Goal: Check status: Check status

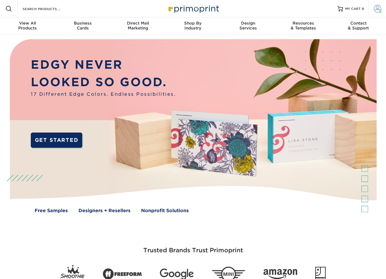
click at [374, 7] on span at bounding box center [378, 9] width 8 height 8
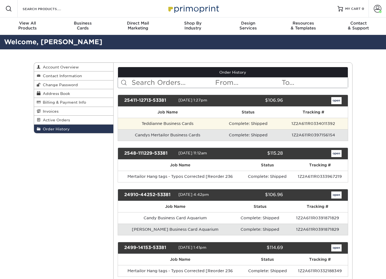
click at [169, 123] on td "Teddianne Business Cards" at bounding box center [167, 123] width 99 height 11
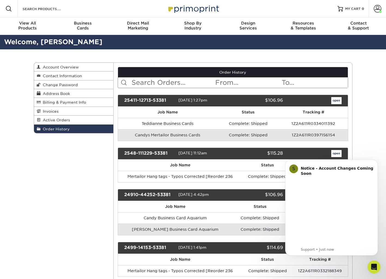
click at [337, 101] on link "open" at bounding box center [336, 100] width 10 height 7
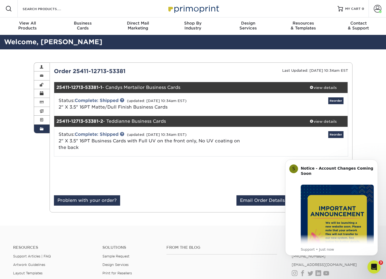
drag, startPoint x: 376, startPoint y: 160, endPoint x: 375, endPoint y: 187, distance: 26.4
click at [376, 161] on icon "Dismiss notification" at bounding box center [376, 161] width 2 height 2
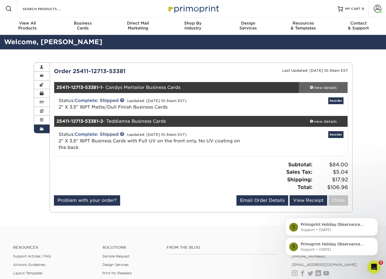
click at [325, 88] on div "view details" at bounding box center [323, 87] width 49 height 5
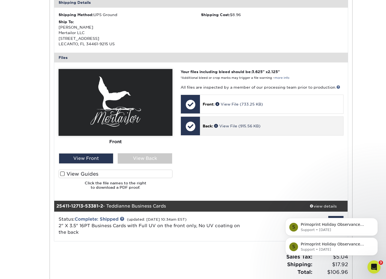
scroll to position [172, 0]
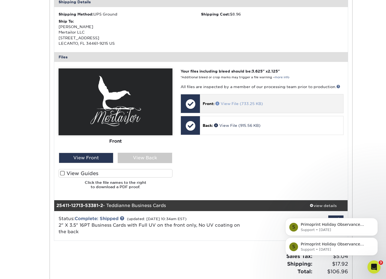
click at [231, 101] on link "View File (733.25 KB)" at bounding box center [239, 103] width 47 height 4
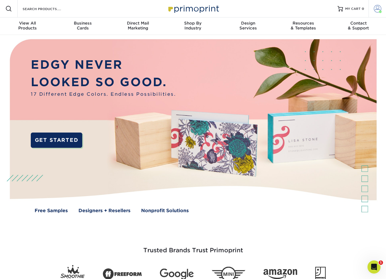
click at [377, 5] on link "Account" at bounding box center [377, 8] width 17 height 17
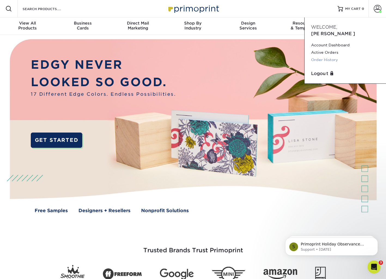
click at [331, 56] on link "Order History" at bounding box center [345, 59] width 68 height 7
click at [325, 56] on link "Order History" at bounding box center [345, 59] width 68 height 7
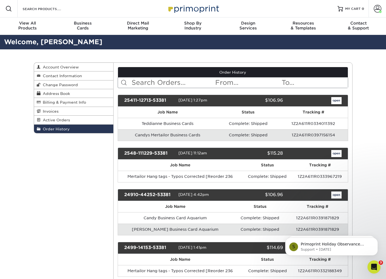
click at [337, 101] on link "open" at bounding box center [336, 100] width 10 height 7
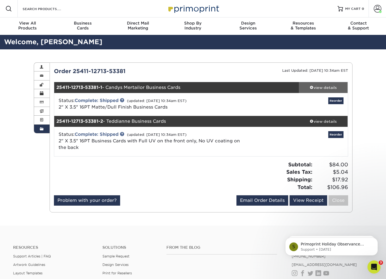
drag, startPoint x: 322, startPoint y: 86, endPoint x: 318, endPoint y: 86, distance: 3.8
click at [322, 86] on div "view details" at bounding box center [323, 87] width 49 height 5
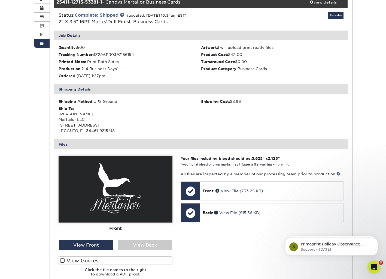
scroll to position [143, 0]
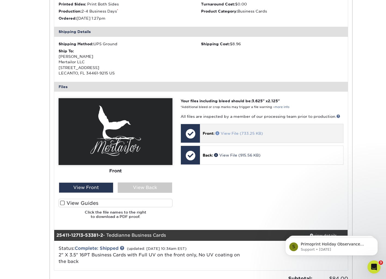
click at [239, 131] on link "View File (733.25 KB)" at bounding box center [239, 133] width 47 height 4
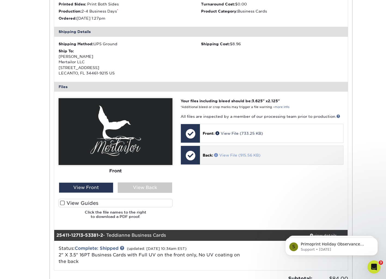
click at [227, 153] on link "View File (915.56 KB)" at bounding box center [237, 155] width 46 height 4
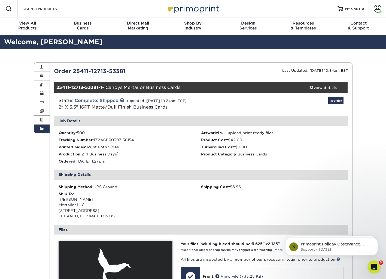
scroll to position [0, 0]
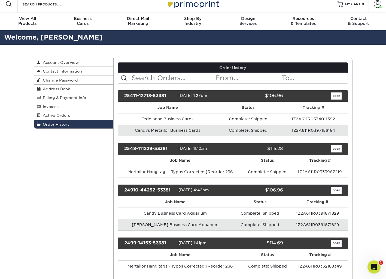
scroll to position [41, 0]
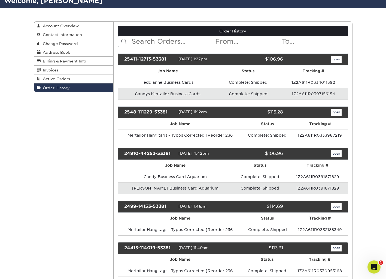
drag, startPoint x: 309, startPoint y: 95, endPoint x: 304, endPoint y: 97, distance: 6.1
click at [309, 95] on td "1Z2A611R0397156154" at bounding box center [313, 93] width 69 height 11
click at [255, 93] on td "Complete: Shipped" at bounding box center [248, 93] width 62 height 11
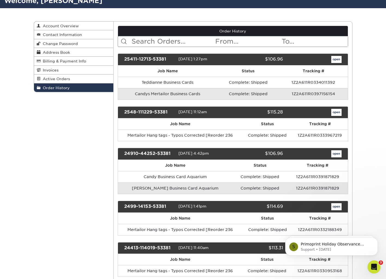
scroll to position [0, 0]
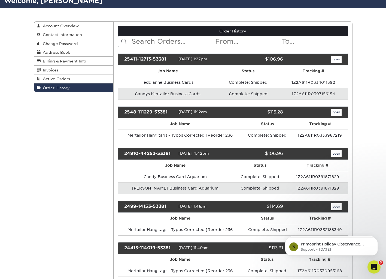
click at [334, 59] on link "open" at bounding box center [336, 59] width 10 height 7
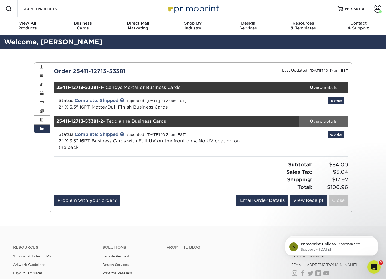
click at [328, 122] on div "view details" at bounding box center [323, 121] width 49 height 5
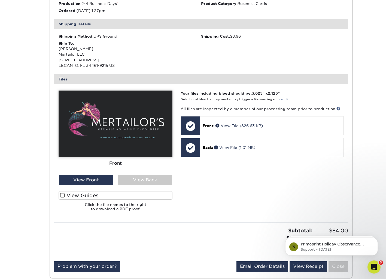
scroll to position [192, 0]
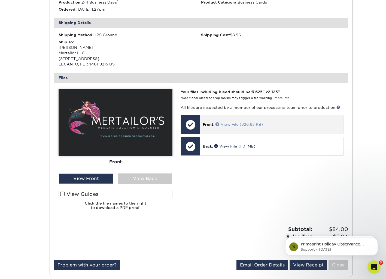
click at [236, 122] on link "View File (826.63 KB)" at bounding box center [239, 124] width 47 height 4
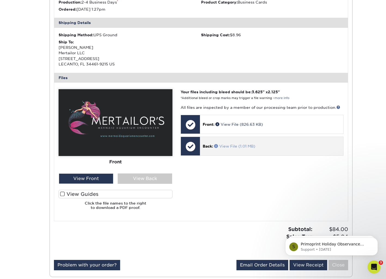
click at [230, 144] on link "View File (1.01 MB)" at bounding box center [234, 146] width 41 height 4
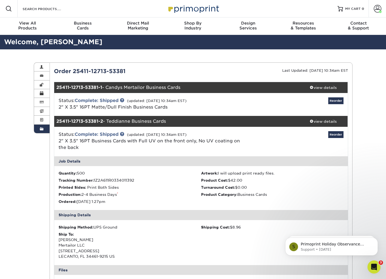
scroll to position [0, 0]
click at [353, 8] on span "MY CART" at bounding box center [353, 9] width 16 height 5
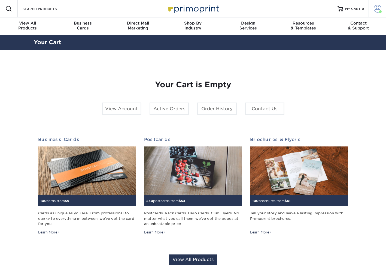
click at [376, 8] on span at bounding box center [378, 9] width 8 height 8
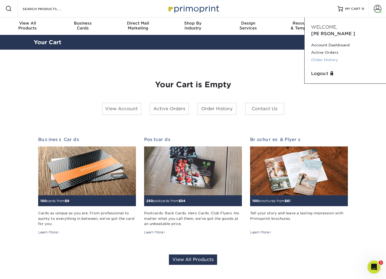
click at [325, 56] on link "Order History" at bounding box center [345, 59] width 68 height 7
click at [324, 56] on link "Order History" at bounding box center [345, 59] width 68 height 7
click at [323, 56] on link "Order History" at bounding box center [345, 59] width 68 height 7
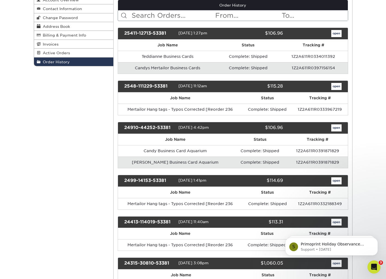
drag, startPoint x: 335, startPoint y: 86, endPoint x: 335, endPoint y: 90, distance: 4.1
click at [335, 86] on link "open" at bounding box center [336, 86] width 10 height 7
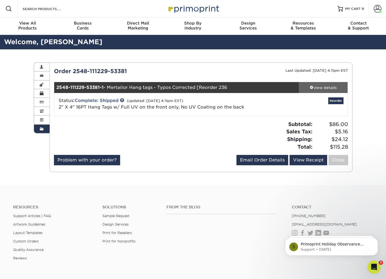
click at [326, 88] on div "view details" at bounding box center [323, 87] width 49 height 5
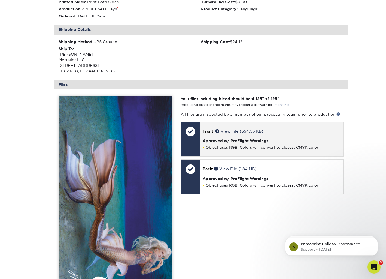
scroll to position [145, 0]
click at [246, 138] on h4 "Approved w/ PreFlight Warnings:" at bounding box center [272, 140] width 138 height 4
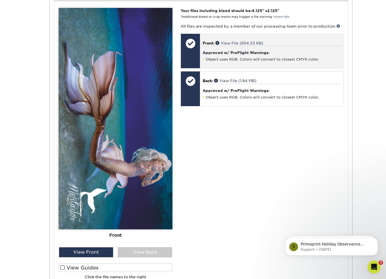
scroll to position [233, 0]
click at [232, 51] on h4 "Approved w/ PreFlight Warnings:" at bounding box center [272, 53] width 138 height 4
click at [231, 41] on link "View File (654.53 KB)" at bounding box center [240, 43] width 48 height 4
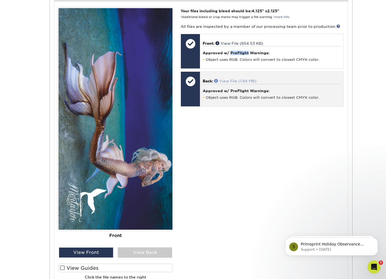
click at [252, 79] on link "View File (1.84 MB)" at bounding box center [235, 81] width 42 height 4
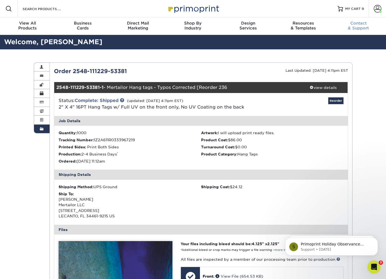
scroll to position [0, 0]
click at [376, 7] on span at bounding box center [378, 9] width 8 height 8
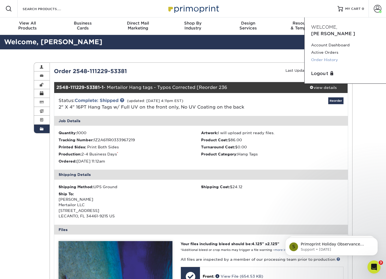
click at [331, 56] on link "Order History" at bounding box center [345, 59] width 68 height 7
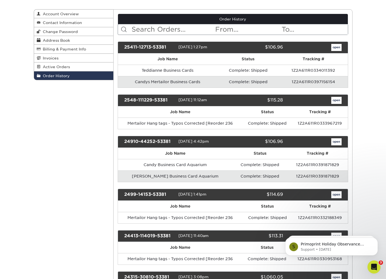
click at [337, 141] on link "open" at bounding box center [336, 141] width 10 height 7
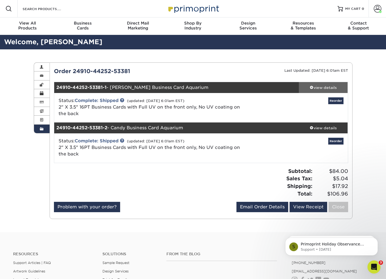
click at [329, 85] on div "view details" at bounding box center [323, 87] width 49 height 5
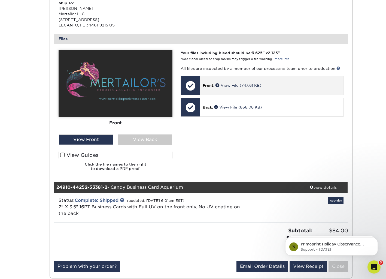
scroll to position [197, 0]
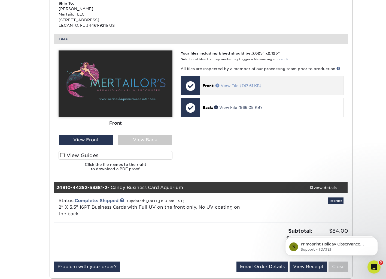
click at [236, 83] on link "View File (747.61 KB)" at bounding box center [239, 85] width 46 height 4
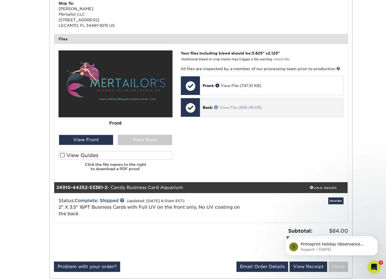
click at [241, 106] on link "View File (866.08 KB)" at bounding box center [238, 107] width 48 height 4
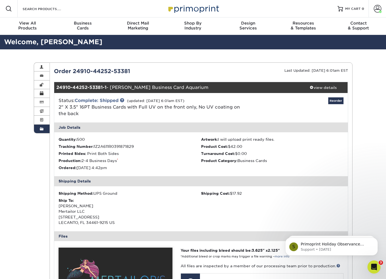
scroll to position [0, 0]
click at [378, 10] on span at bounding box center [378, 9] width 8 height 8
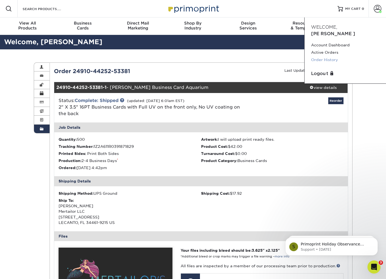
click at [328, 56] on link "Order History" at bounding box center [345, 59] width 68 height 7
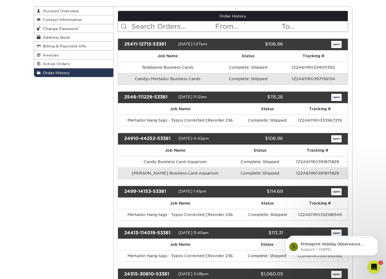
drag, startPoint x: 337, startPoint y: 136, endPoint x: 331, endPoint y: 142, distance: 8.7
click at [337, 136] on link "open" at bounding box center [336, 138] width 10 height 7
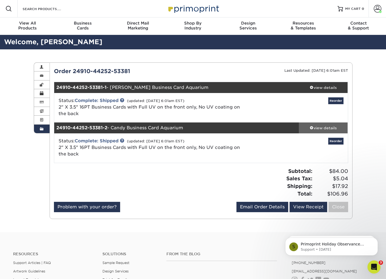
click at [326, 127] on div "view details" at bounding box center [323, 127] width 49 height 5
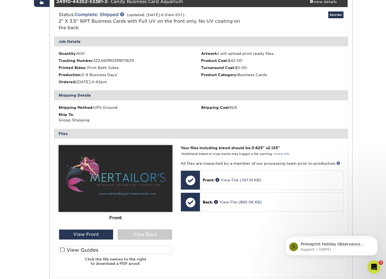
scroll to position [151, 0]
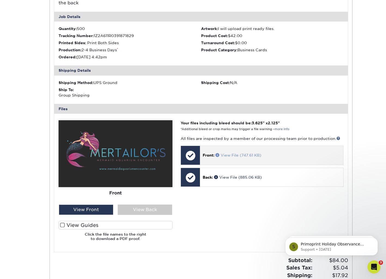
click at [239, 153] on link "View File (747.61 KB)" at bounding box center [239, 155] width 46 height 4
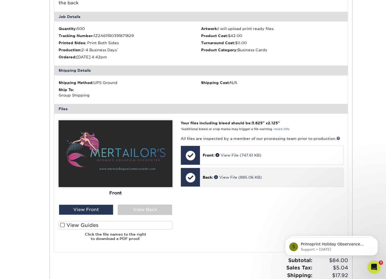
click at [242, 177] on p "Back: View File (885.06 KB)" at bounding box center [272, 176] width 138 height 5
click at [232, 175] on link "View File (885.06 KB)" at bounding box center [238, 177] width 48 height 4
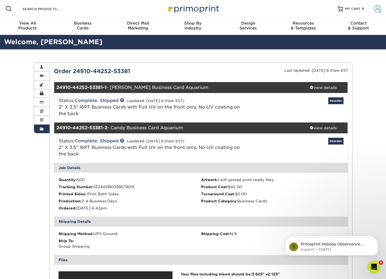
scroll to position [0, 0]
click at [376, 9] on span at bounding box center [378, 9] width 8 height 8
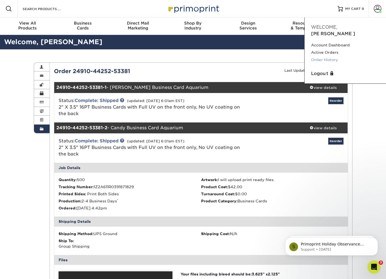
click at [329, 56] on link "Order History" at bounding box center [345, 59] width 68 height 7
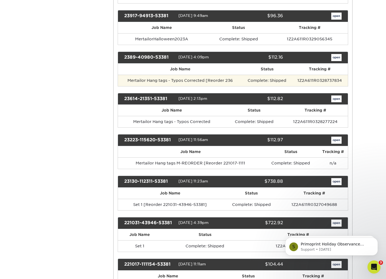
scroll to position [439, 0]
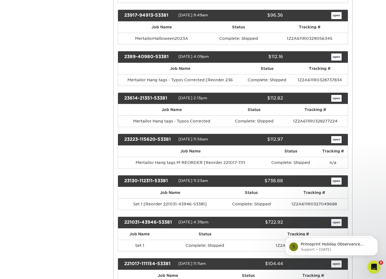
click at [335, 178] on link "open" at bounding box center [336, 180] width 10 height 7
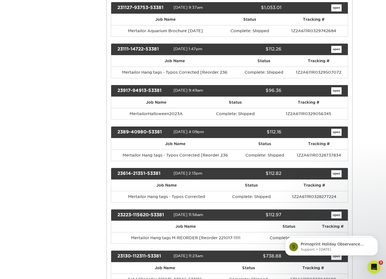
scroll to position [0, 0]
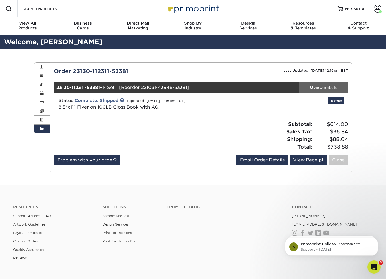
click at [320, 86] on div "view details" at bounding box center [323, 87] width 49 height 5
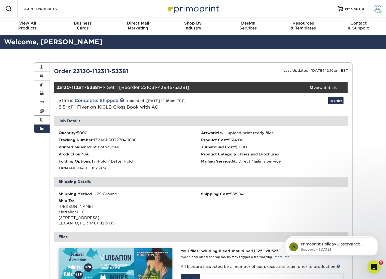
click at [377, 10] on span at bounding box center [378, 9] width 8 height 8
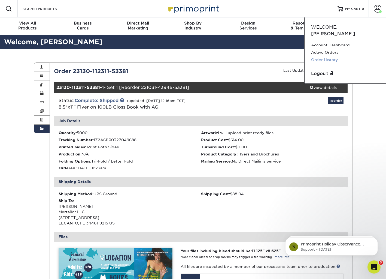
click at [329, 56] on link "Order History" at bounding box center [345, 59] width 68 height 7
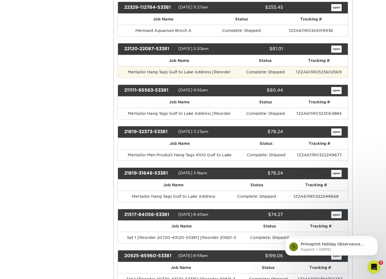
scroll to position [861, 0]
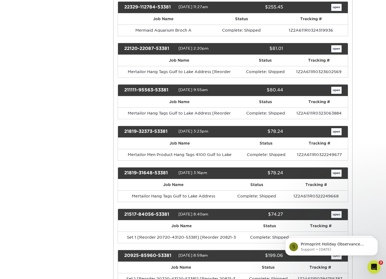
click at [338, 128] on link "open" at bounding box center [336, 131] width 10 height 7
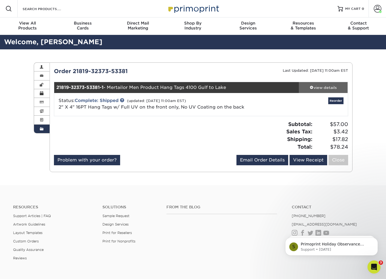
click at [322, 87] on div "view details" at bounding box center [323, 87] width 49 height 5
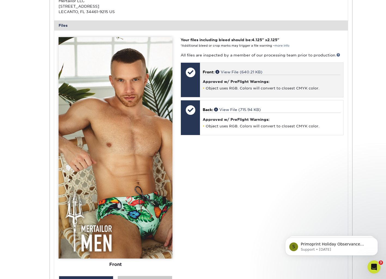
scroll to position [198, 0]
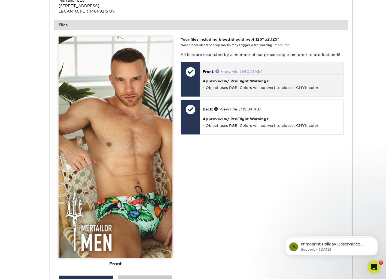
click at [247, 69] on link "View File (640.21 KB)" at bounding box center [239, 71] width 47 height 4
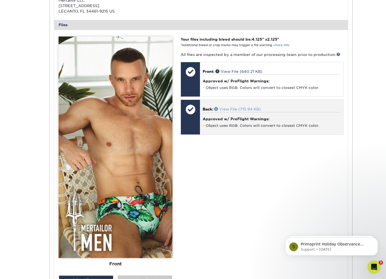
click at [247, 107] on link "View File (715.94 KB)" at bounding box center [237, 109] width 47 height 4
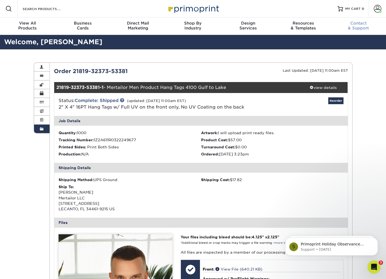
scroll to position [0, 0]
click at [376, 9] on span at bounding box center [378, 9] width 8 height 8
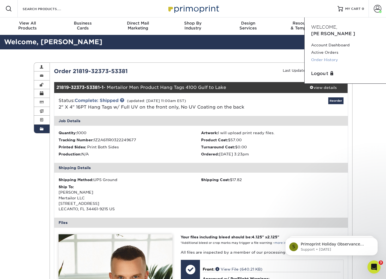
click at [329, 56] on link "Order History" at bounding box center [345, 59] width 68 height 7
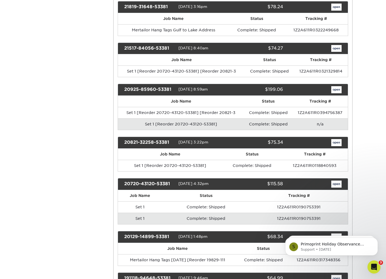
scroll to position [1027, 0]
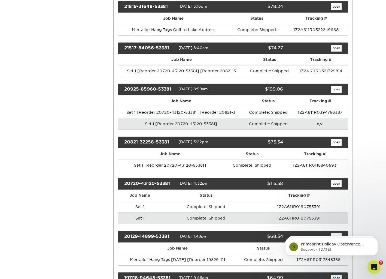
click at [337, 45] on link "open" at bounding box center [336, 48] width 10 height 7
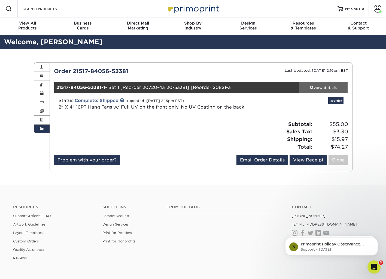
click at [329, 87] on div "view details" at bounding box center [323, 87] width 49 height 5
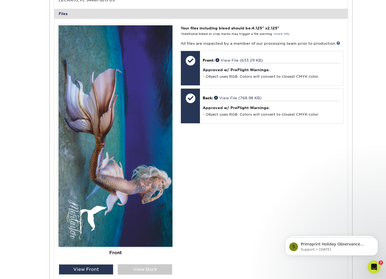
scroll to position [209, 0]
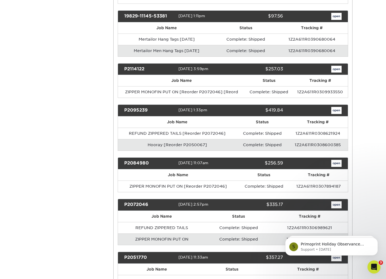
scroll to position [1332, 0]
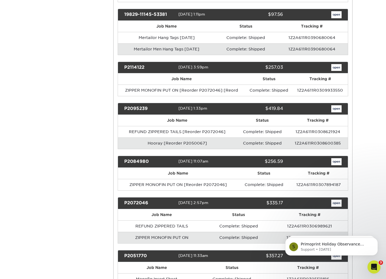
click at [337, 64] on link "open" at bounding box center [336, 67] width 10 height 7
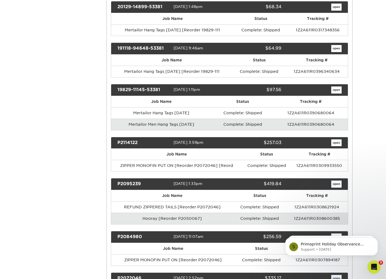
scroll to position [0, 0]
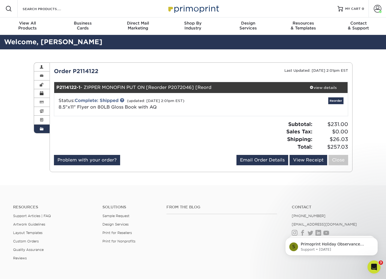
drag, startPoint x: 328, startPoint y: 86, endPoint x: 334, endPoint y: 93, distance: 9.1
click at [328, 86] on div "view details" at bounding box center [323, 87] width 49 height 5
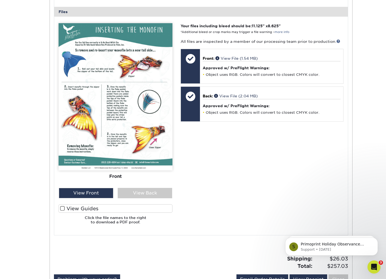
scroll to position [218, 0]
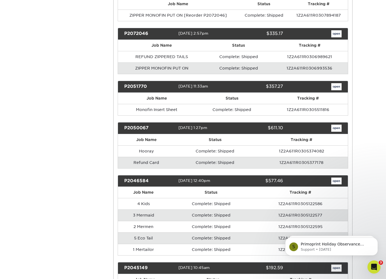
scroll to position [1502, 0]
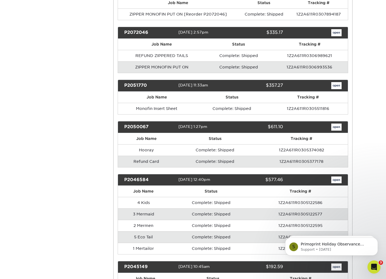
click at [336, 176] on link "open" at bounding box center [336, 179] width 10 height 7
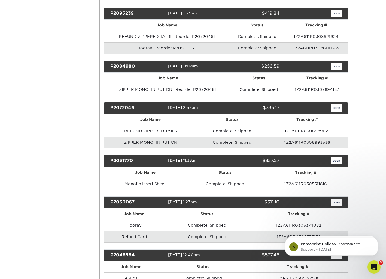
scroll to position [0, 0]
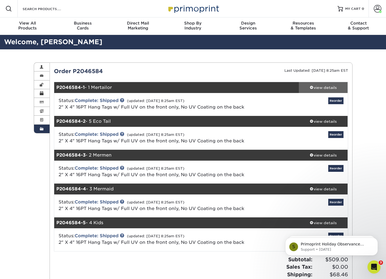
click at [324, 86] on div "view details" at bounding box center [323, 87] width 49 height 5
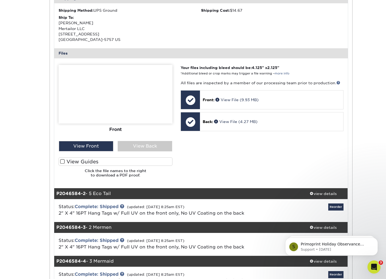
scroll to position [150, 0]
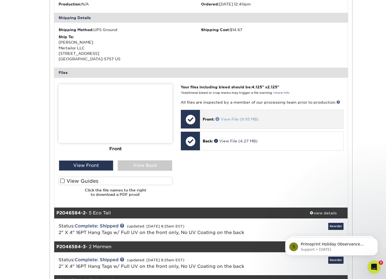
click at [241, 117] on link "View File (9.93 MB)" at bounding box center [237, 119] width 43 height 4
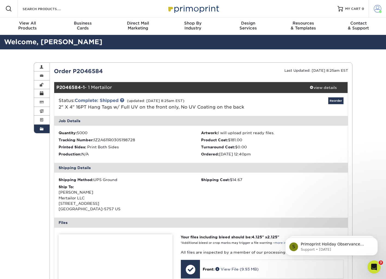
scroll to position [0, 0]
drag, startPoint x: 378, startPoint y: 11, endPoint x: 368, endPoint y: 13, distance: 10.5
click at [378, 11] on span at bounding box center [378, 9] width 8 height 8
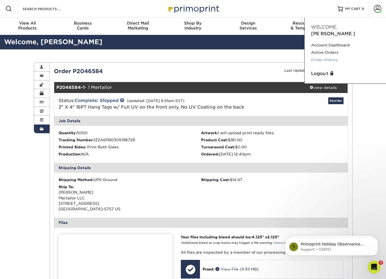
click at [325, 56] on link "Order History" at bounding box center [345, 59] width 68 height 7
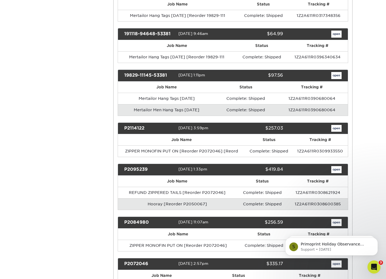
scroll to position [1271, 0]
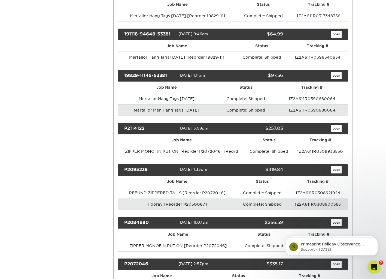
click at [335, 125] on link "open" at bounding box center [336, 128] width 10 height 7
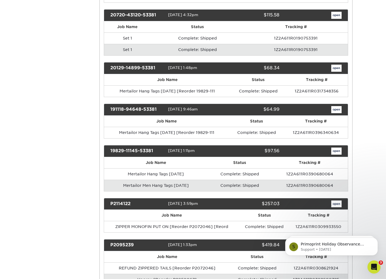
scroll to position [0, 0]
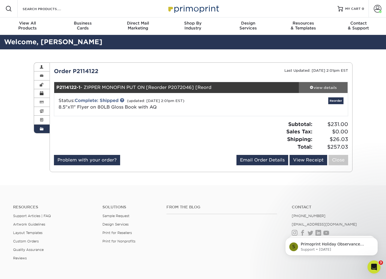
click at [325, 88] on div "view details" at bounding box center [323, 87] width 49 height 5
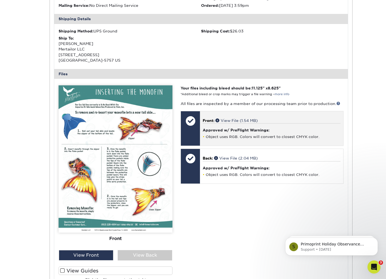
scroll to position [158, 0]
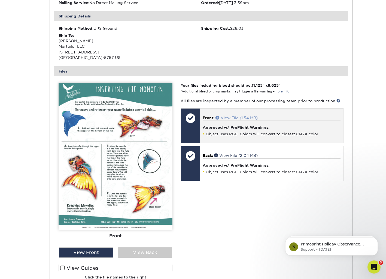
click at [243, 116] on link "View File (1.54 MB)" at bounding box center [237, 118] width 42 height 4
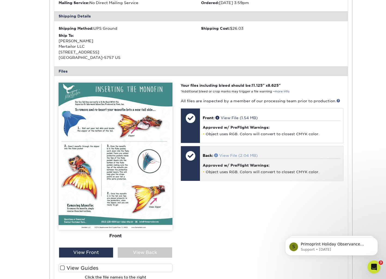
click at [251, 153] on link "View File (2.04 MB)" at bounding box center [236, 155] width 44 height 4
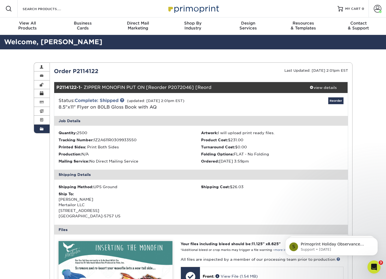
scroll to position [0, 0]
click at [378, 8] on span at bounding box center [378, 9] width 8 height 8
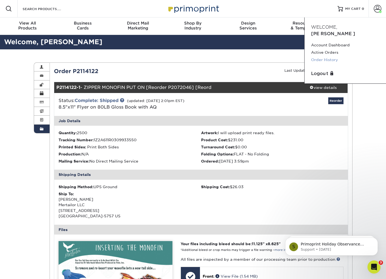
click at [331, 56] on link "Order History" at bounding box center [345, 59] width 68 height 7
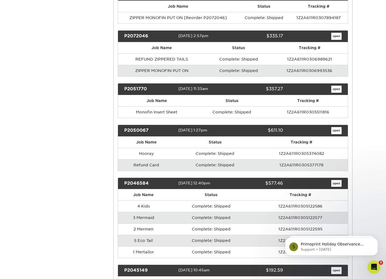
scroll to position [1471, 0]
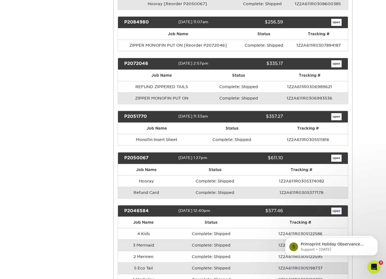
click at [336, 154] on link "open" at bounding box center [336, 157] width 10 height 7
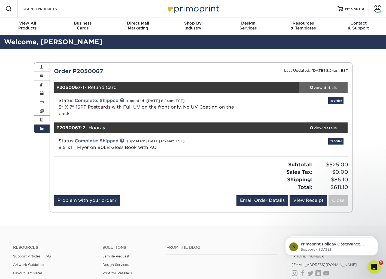
click at [323, 87] on div "view details" at bounding box center [323, 87] width 49 height 5
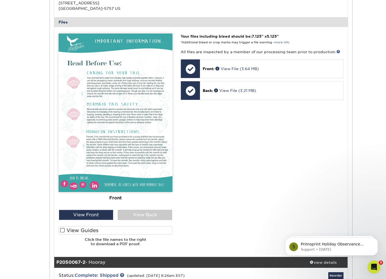
scroll to position [200, 0]
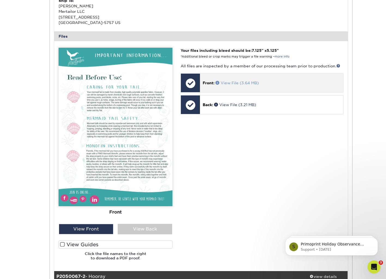
click at [229, 74] on div "Front: View File (3.64 MB)" at bounding box center [271, 83] width 143 height 19
click at [242, 81] on link "View File (3.64 MB)" at bounding box center [237, 83] width 43 height 4
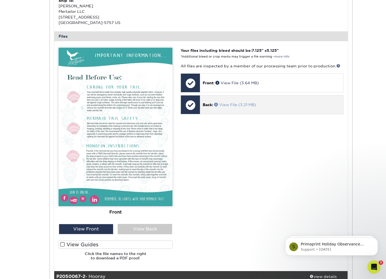
click at [232, 102] on link "View File (3.21 MB)" at bounding box center [235, 104] width 42 height 4
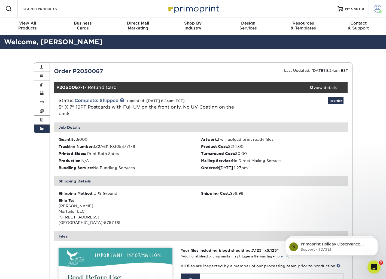
scroll to position [0, 0]
drag, startPoint x: 377, startPoint y: 12, endPoint x: 368, endPoint y: 55, distance: 44.0
click at [377, 12] on span at bounding box center [378, 9] width 8 height 8
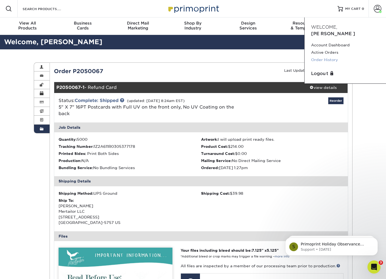
click at [326, 56] on link "Order History" at bounding box center [345, 59] width 68 height 7
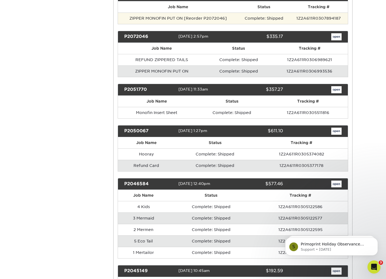
scroll to position [1498, 0]
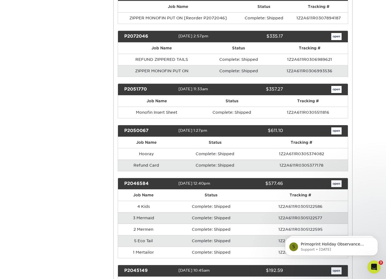
click at [338, 33] on link "open" at bounding box center [336, 36] width 10 height 7
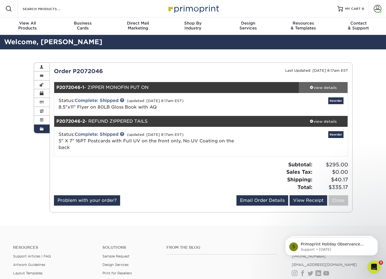
drag, startPoint x: 324, startPoint y: 88, endPoint x: 326, endPoint y: 91, distance: 3.3
click at [324, 88] on div "view details" at bounding box center [323, 87] width 49 height 5
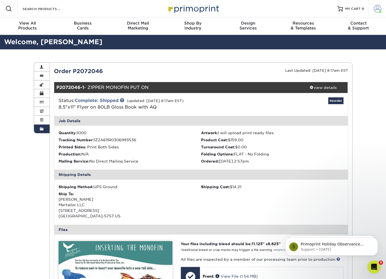
click at [379, 10] on span at bounding box center [378, 9] width 8 height 8
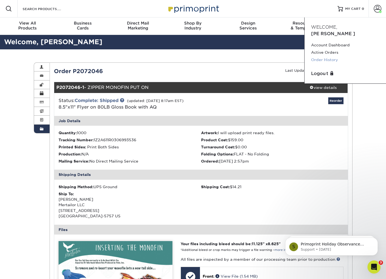
click at [326, 56] on link "Order History" at bounding box center [345, 59] width 68 height 7
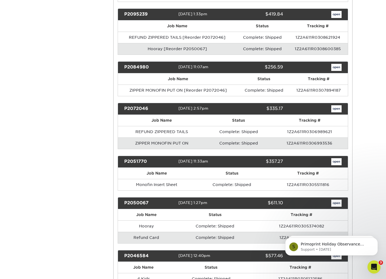
scroll to position [1427, 0]
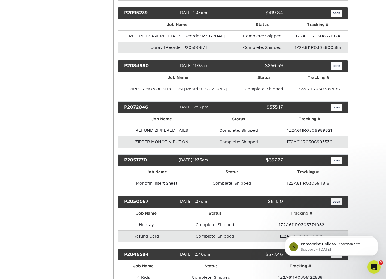
click at [339, 157] on link "open" at bounding box center [336, 160] width 10 height 7
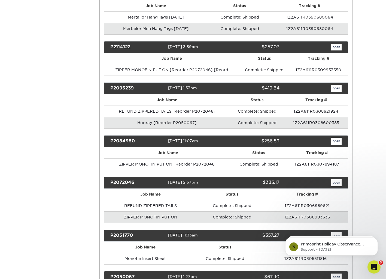
scroll to position [0, 0]
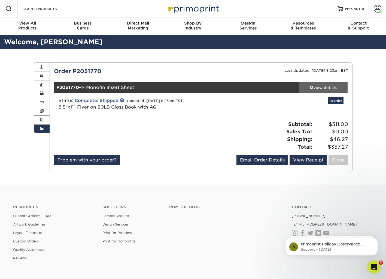
drag, startPoint x: 325, startPoint y: 85, endPoint x: 329, endPoint y: 90, distance: 5.8
click at [325, 85] on div "view details" at bounding box center [323, 87] width 49 height 5
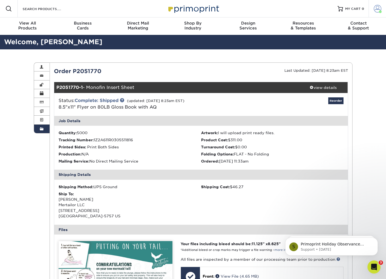
click at [377, 8] on span at bounding box center [378, 9] width 8 height 8
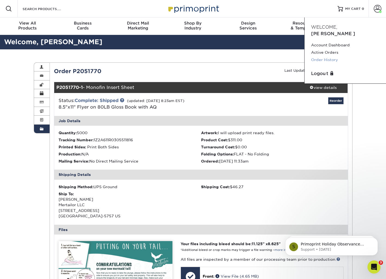
click at [330, 56] on link "Order History" at bounding box center [345, 59] width 68 height 7
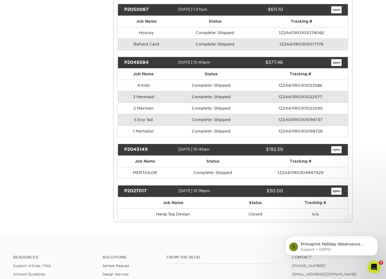
scroll to position [1620, 0]
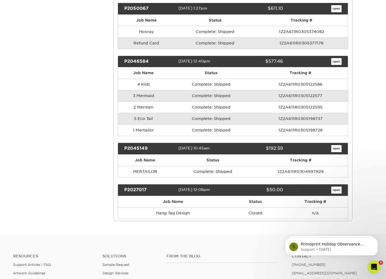
click at [337, 5] on link "open" at bounding box center [336, 8] width 10 height 7
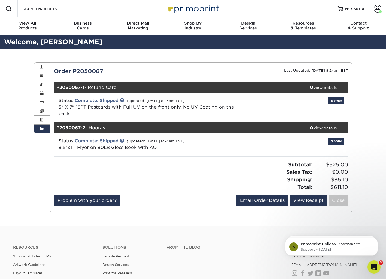
scroll to position [0, 0]
click at [329, 125] on div "view details" at bounding box center [323, 127] width 49 height 5
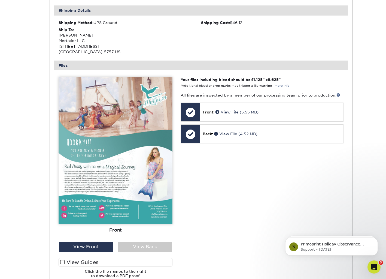
scroll to position [270, 0]
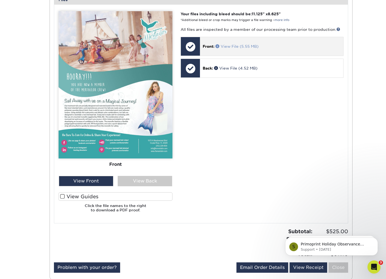
click at [234, 44] on link "View File (5.55 MB)" at bounding box center [237, 46] width 43 height 4
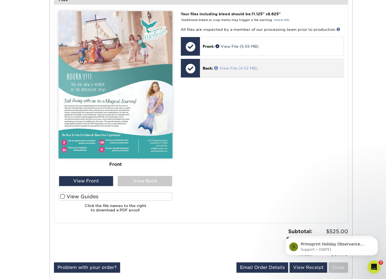
click at [232, 66] on link "View File (4.52 MB)" at bounding box center [235, 68] width 43 height 4
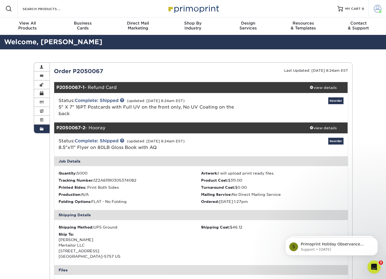
scroll to position [0, 0]
click at [374, 8] on link "Account" at bounding box center [377, 8] width 17 height 17
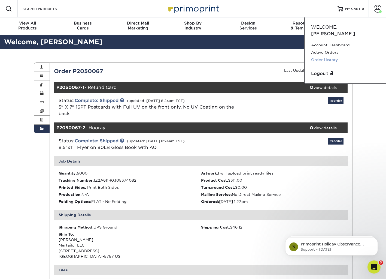
click at [327, 56] on link "Order History" at bounding box center [345, 59] width 68 height 7
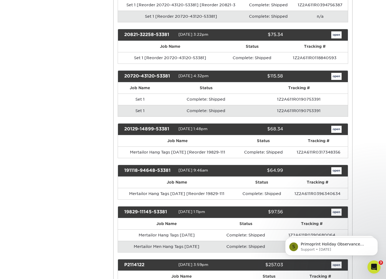
scroll to position [1134, 0]
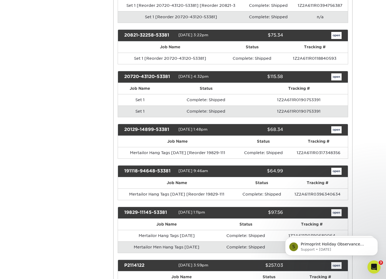
click at [338, 73] on link "open" at bounding box center [336, 76] width 10 height 7
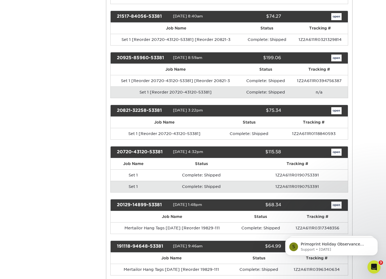
scroll to position [0, 0]
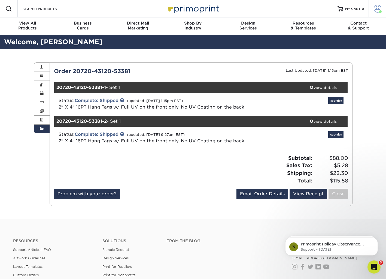
click at [376, 5] on span at bounding box center [378, 9] width 8 height 8
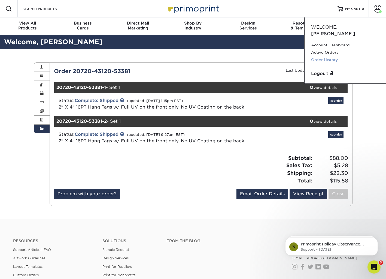
click at [323, 56] on link "Order History" at bounding box center [345, 59] width 68 height 7
